Goal: Task Accomplishment & Management: Manage account settings

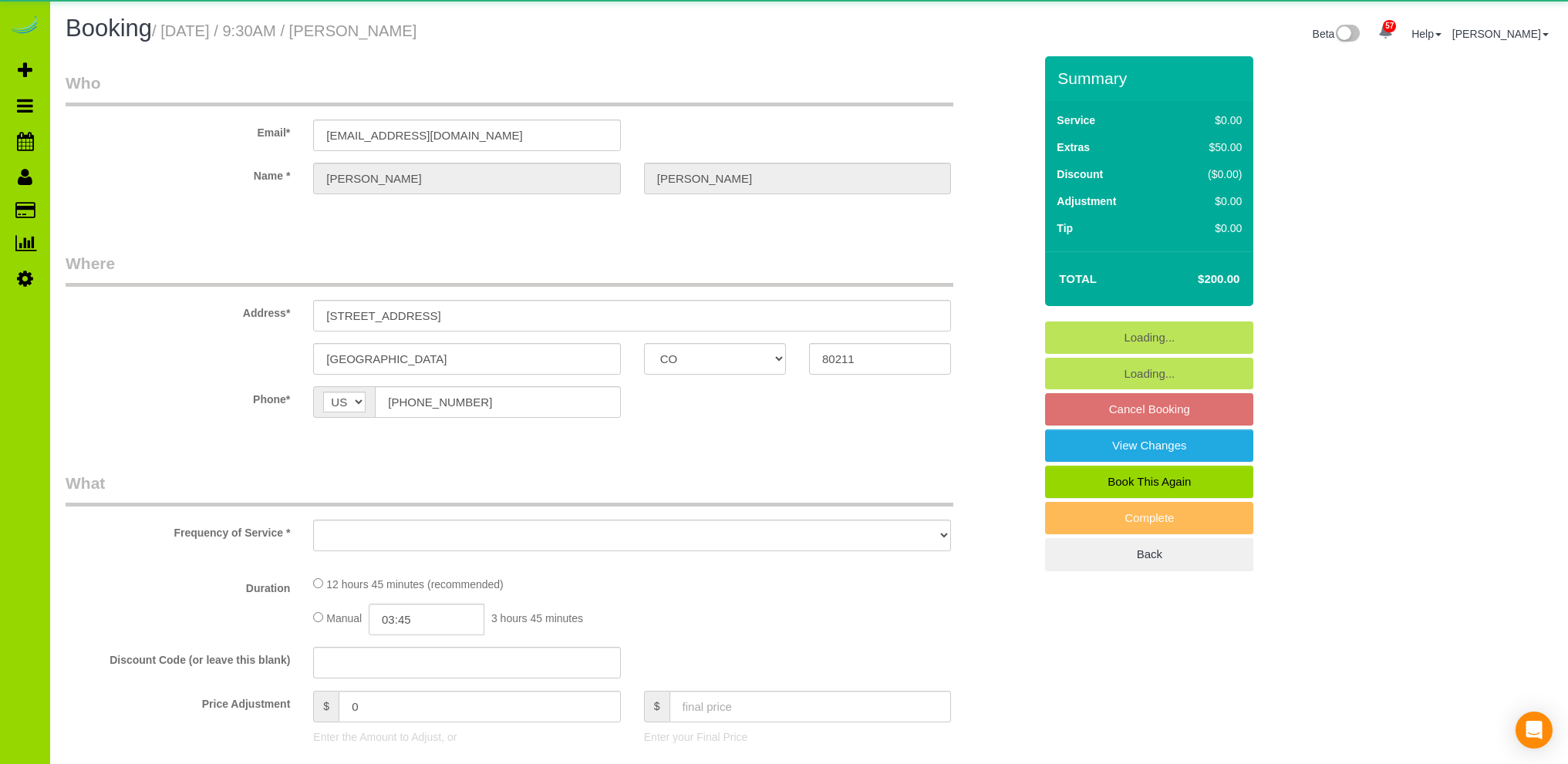
select select "CO"
select select "number:4"
select select "number:13"
select select "object:1242"
select select "4"
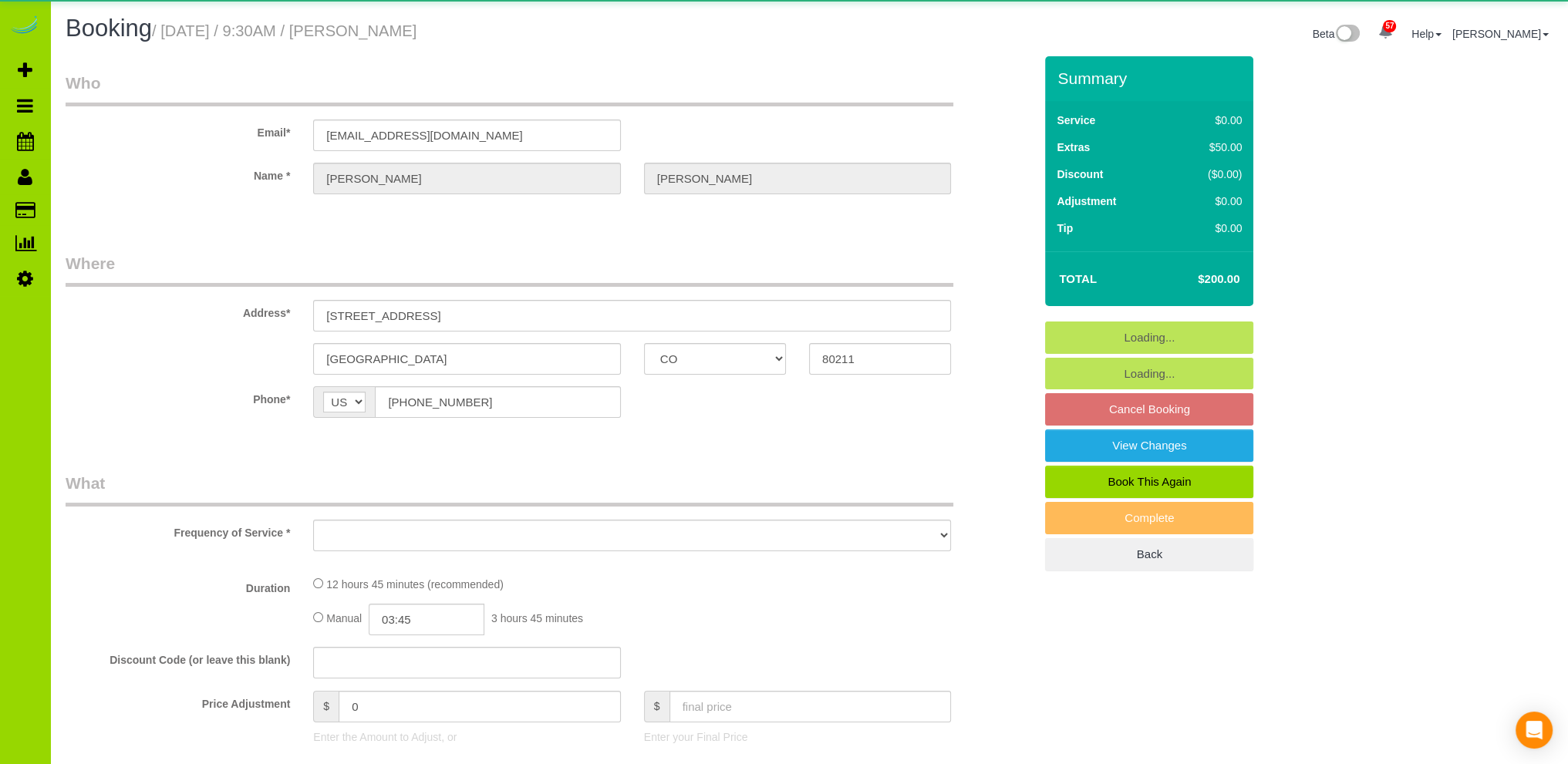
select select "spot1"
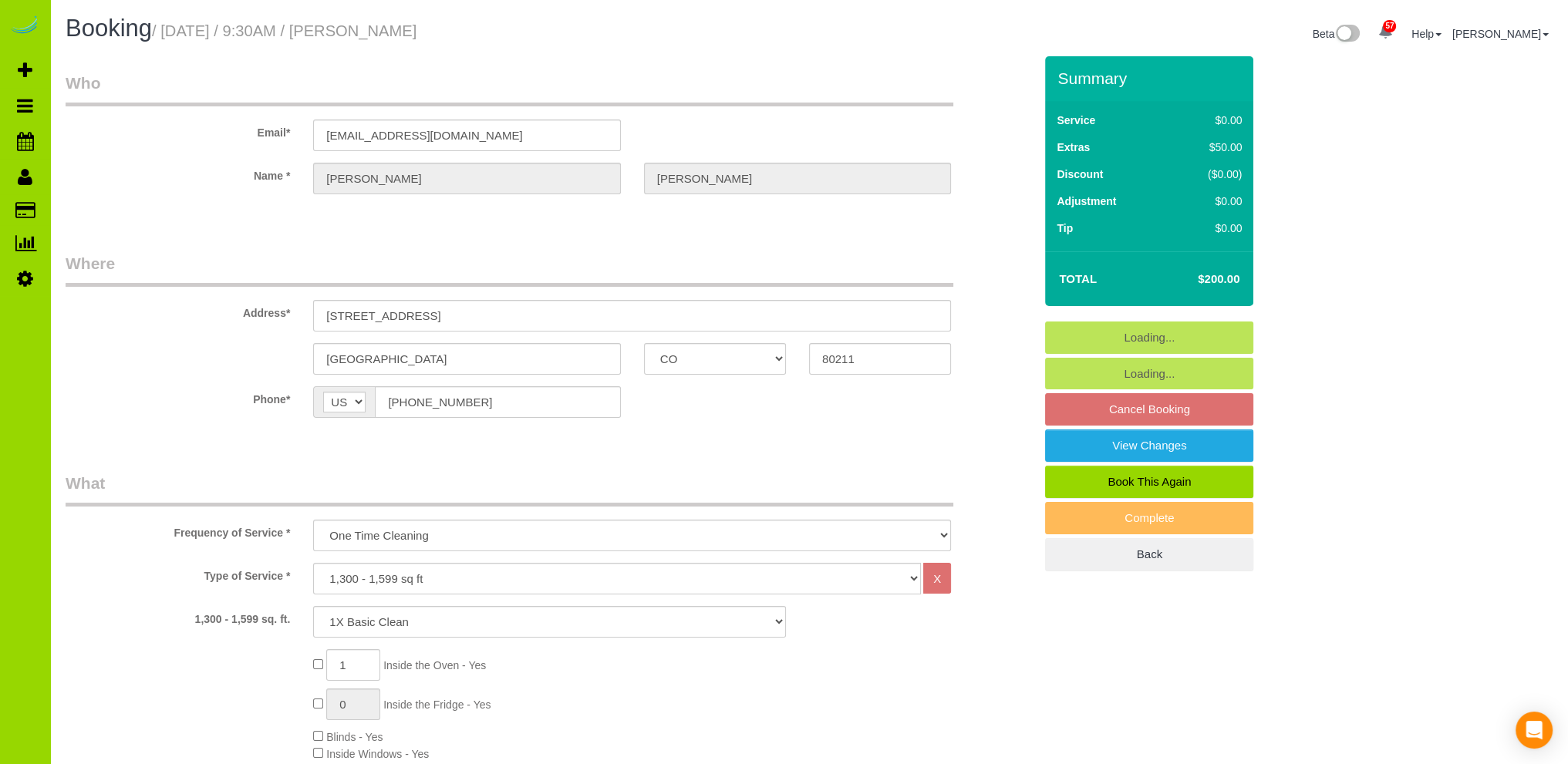
scroll to position [308, 0]
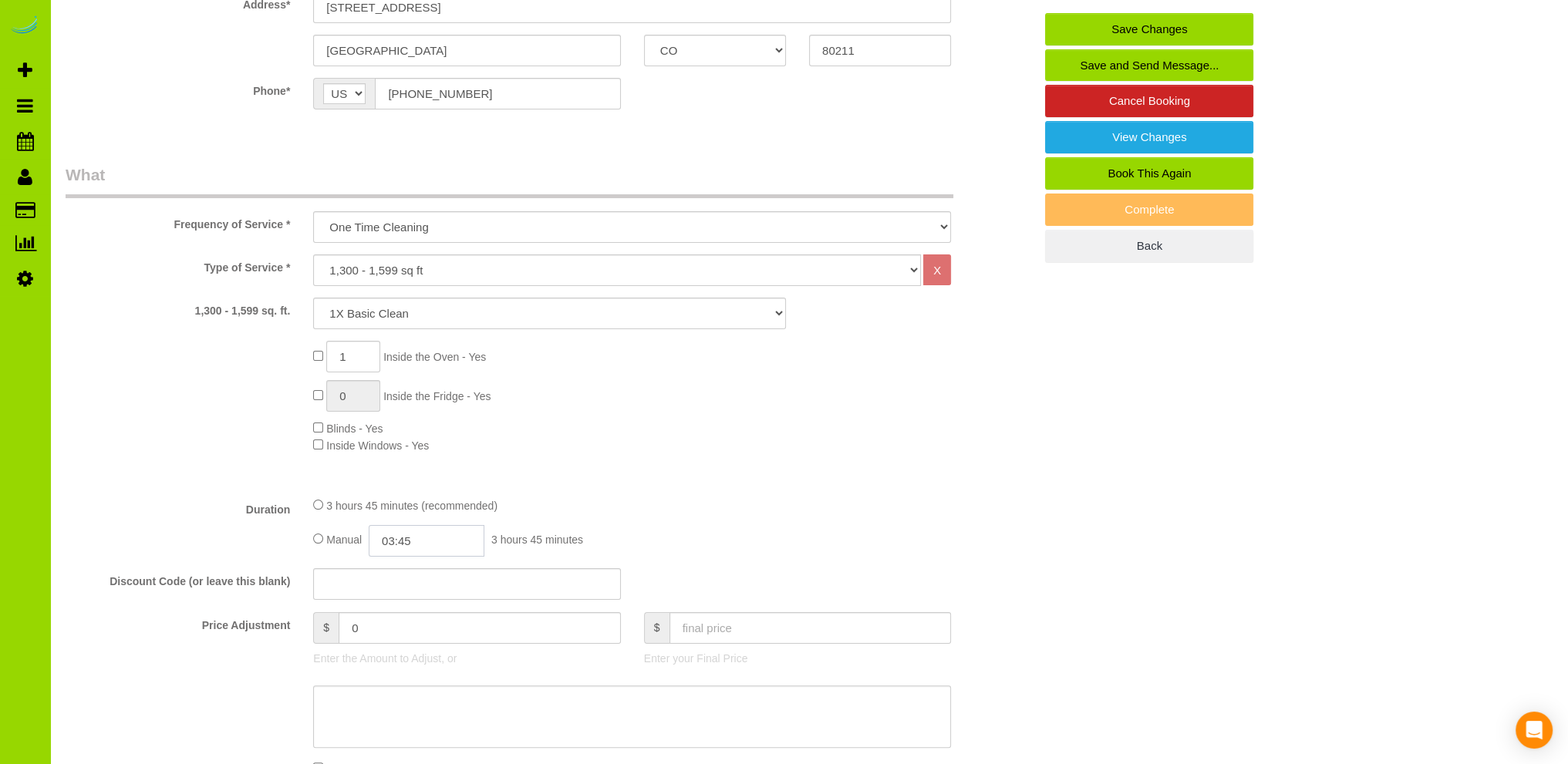
click at [399, 539] on input "03:45" at bounding box center [426, 540] width 116 height 32
type input "02:00"
click at [403, 648] on li "02:00" at bounding box center [410, 648] width 69 height 20
select select "spot6"
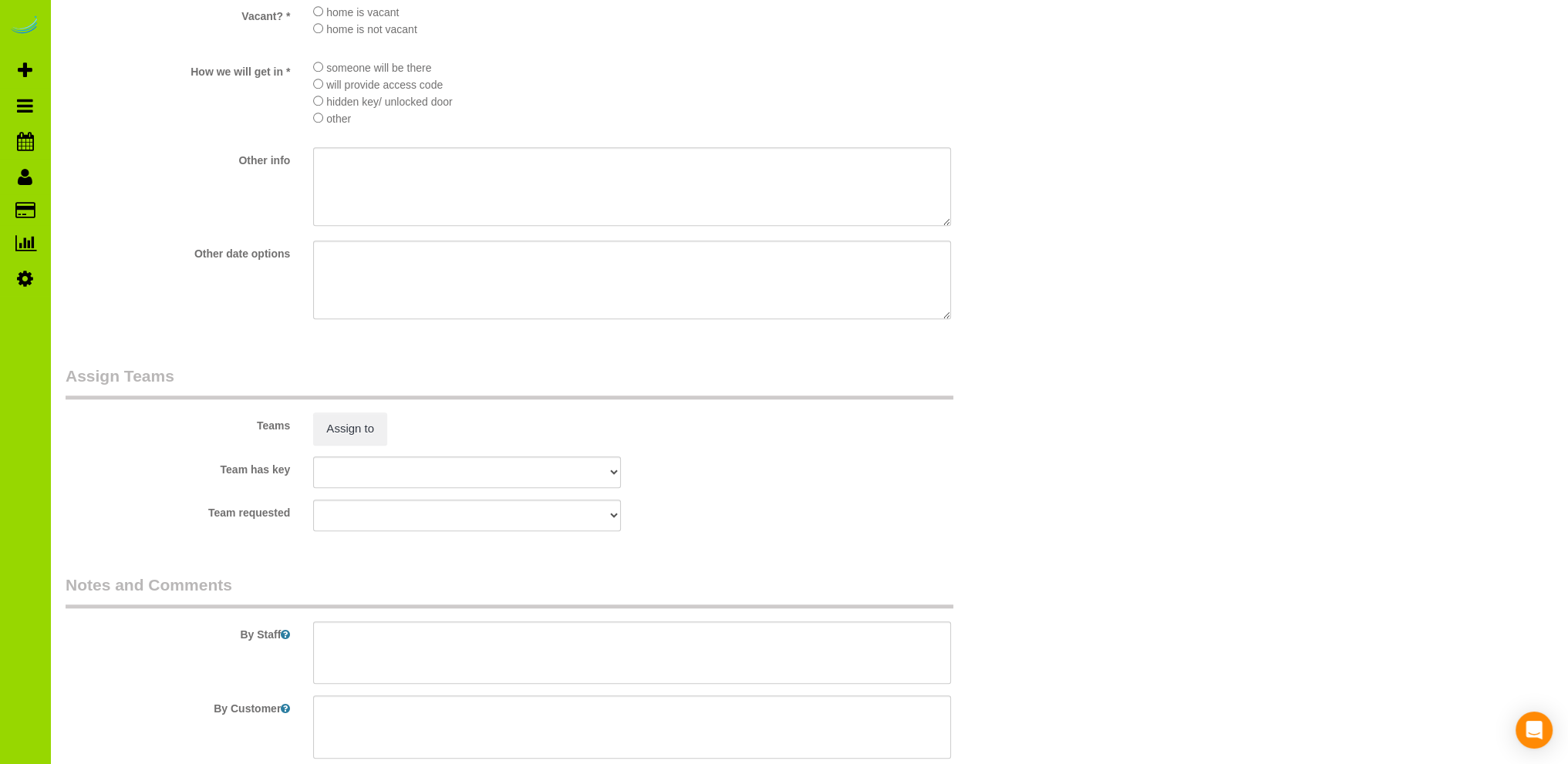
scroll to position [2004, 0]
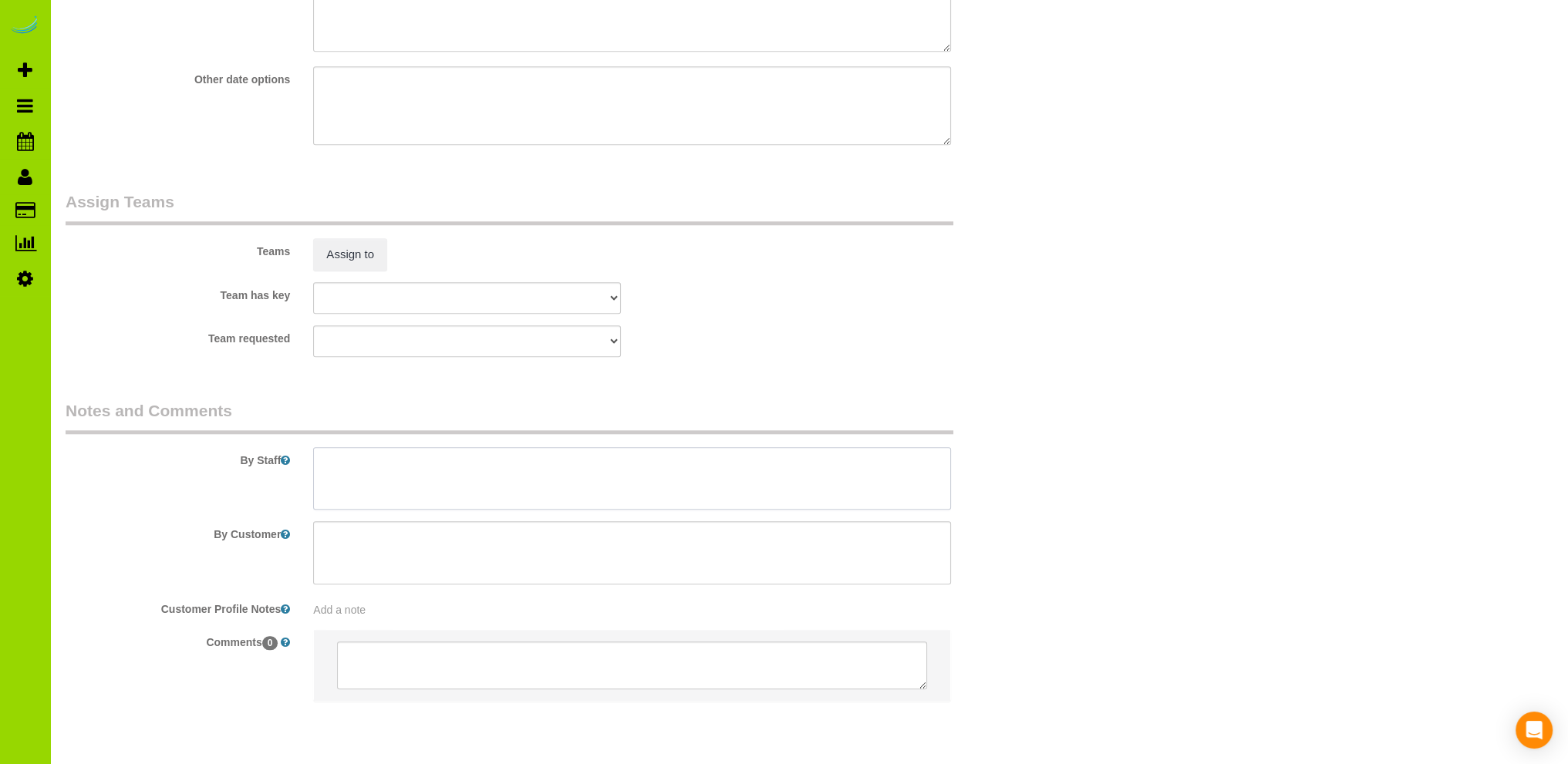
click at [424, 471] on textarea at bounding box center [632, 478] width 638 height 63
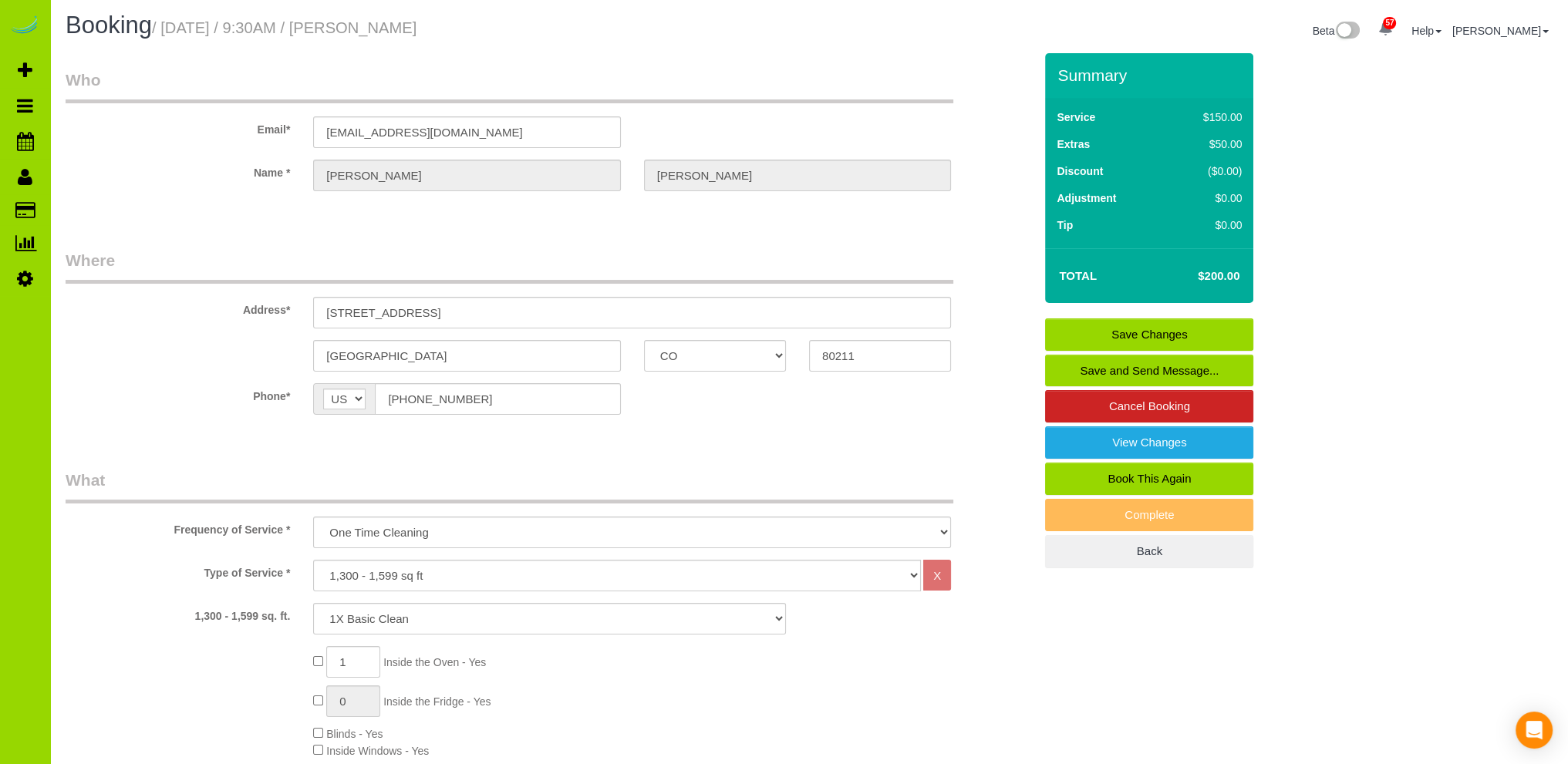
scroll to position [0, 0]
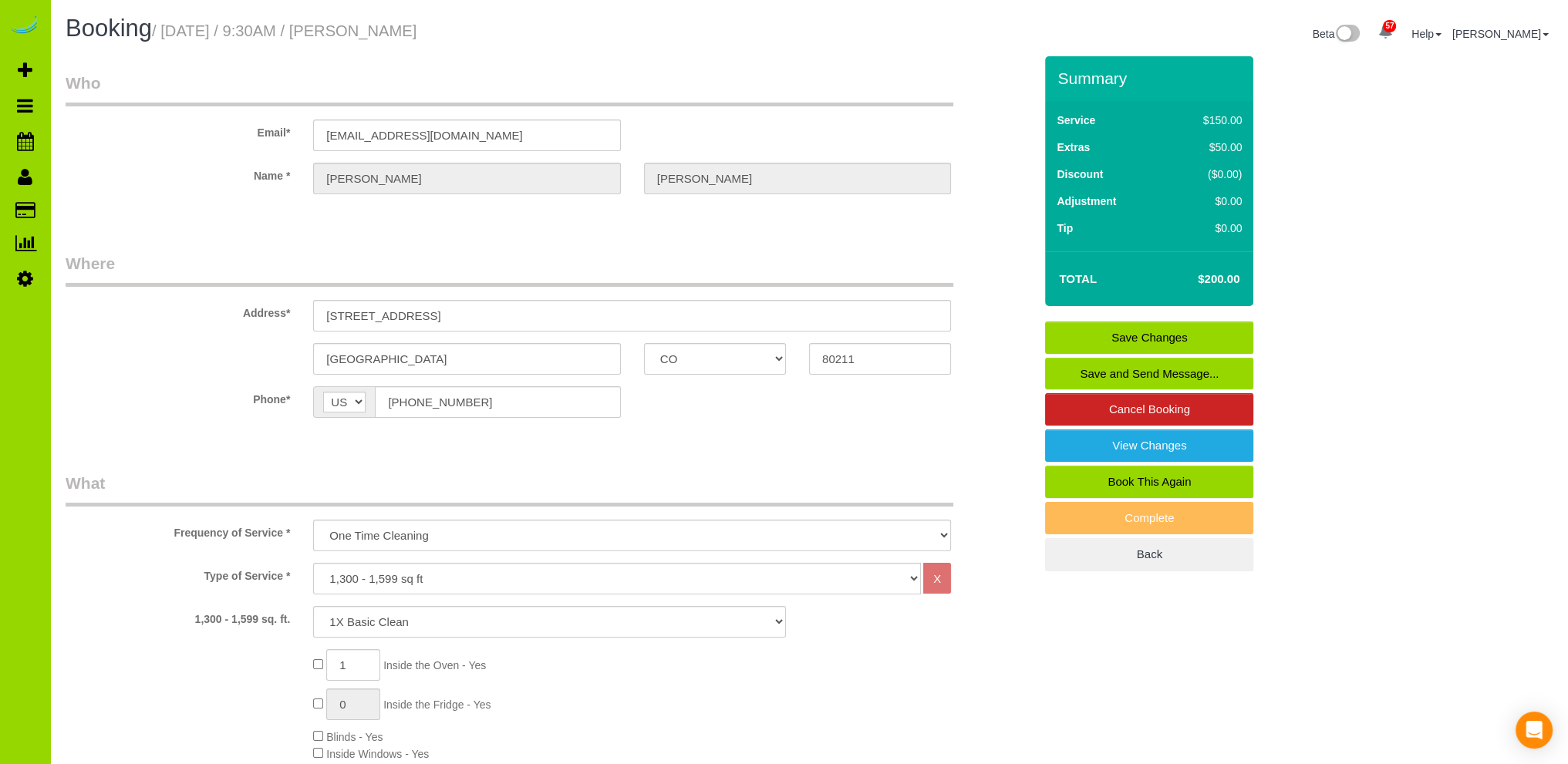
type textarea "- Est 4 hours. Thank you."
